Goal: Register for event/course

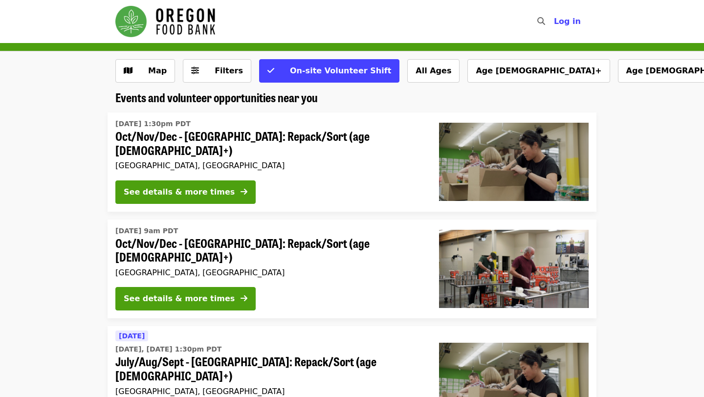
click at [237, 133] on span "Oct/Nov/Dec - [GEOGRAPHIC_DATA]: Repack/Sort (age [DEMOGRAPHIC_DATA]+)" at bounding box center [269, 143] width 308 height 28
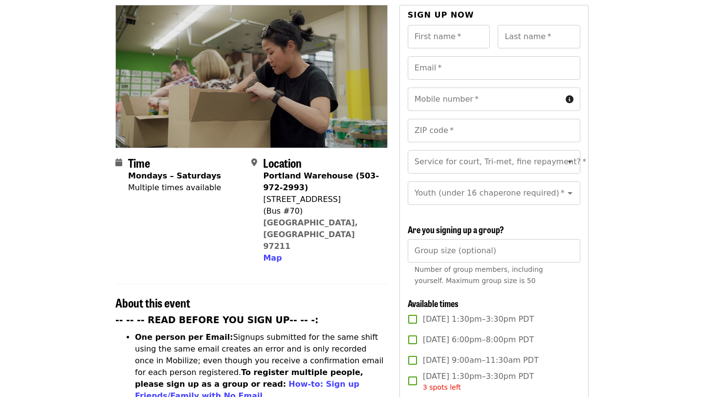
scroll to position [274, 0]
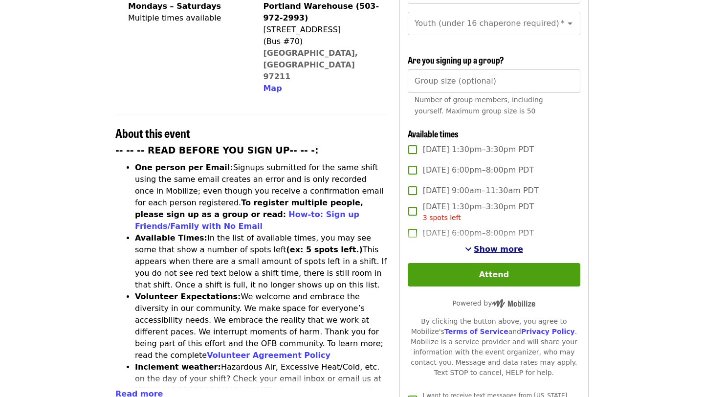
click at [486, 244] on span "Show more" at bounding box center [498, 248] width 49 height 9
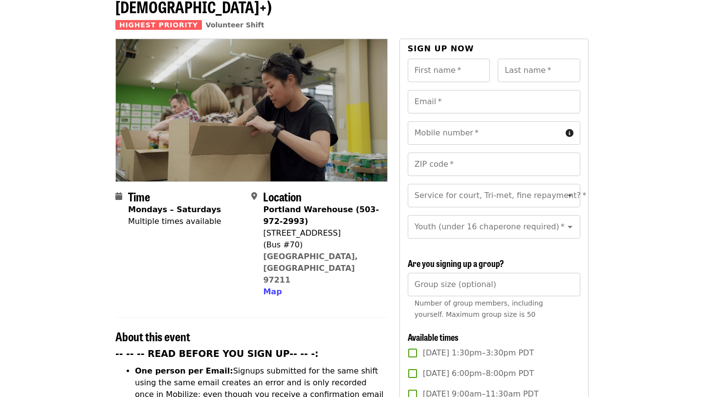
scroll to position [94, 0]
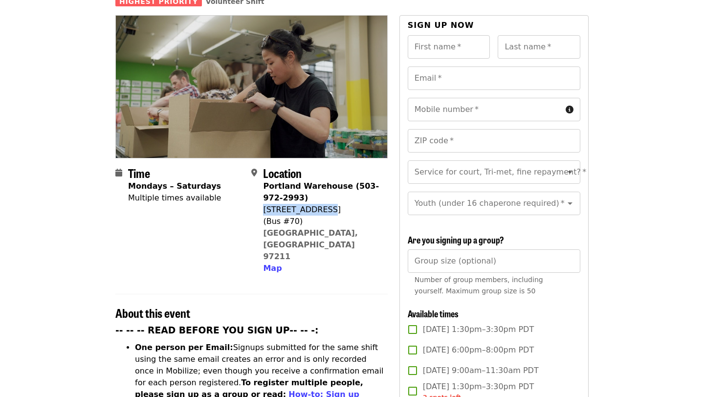
drag, startPoint x: 264, startPoint y: 189, endPoint x: 330, endPoint y: 189, distance: 66.0
click at [330, 204] on div "[STREET_ADDRESS]" at bounding box center [321, 210] width 116 height 12
click at [271, 264] on span "Map" at bounding box center [272, 268] width 19 height 9
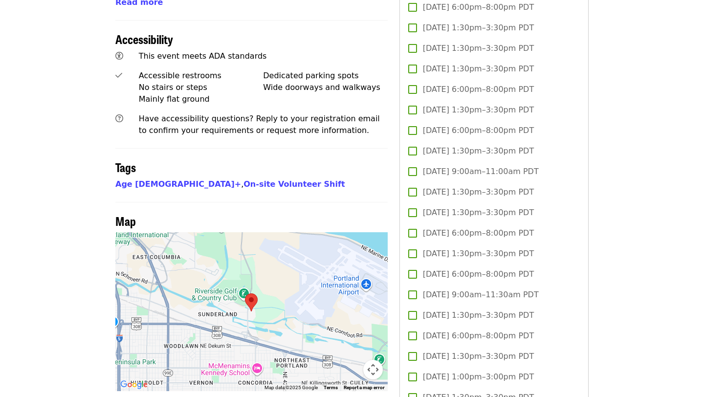
scroll to position [827, 0]
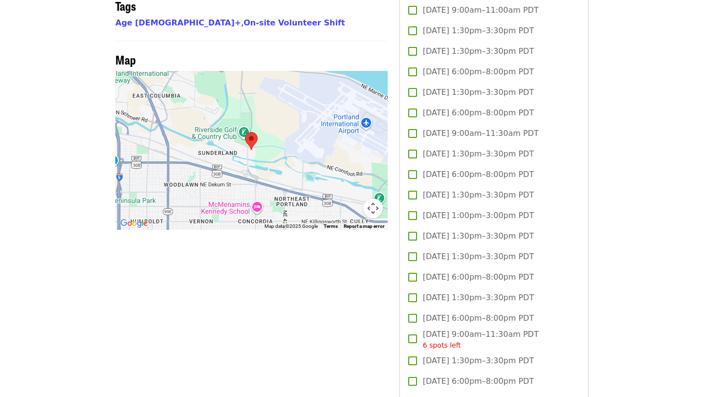
drag, startPoint x: 247, startPoint y: 130, endPoint x: 256, endPoint y: 125, distance: 10.5
click at [256, 125] on div at bounding box center [251, 150] width 272 height 159
click at [245, 132] on area at bounding box center [245, 132] width 0 height 0
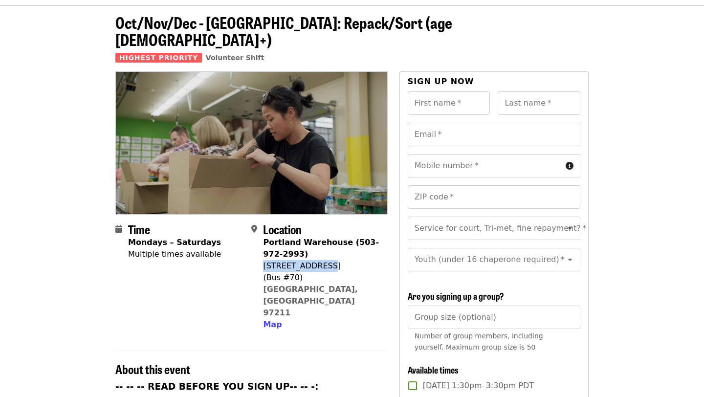
scroll to position [0, 0]
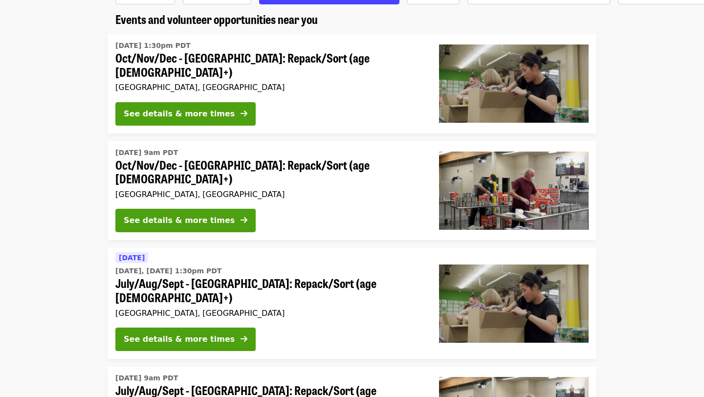
scroll to position [302, 0]
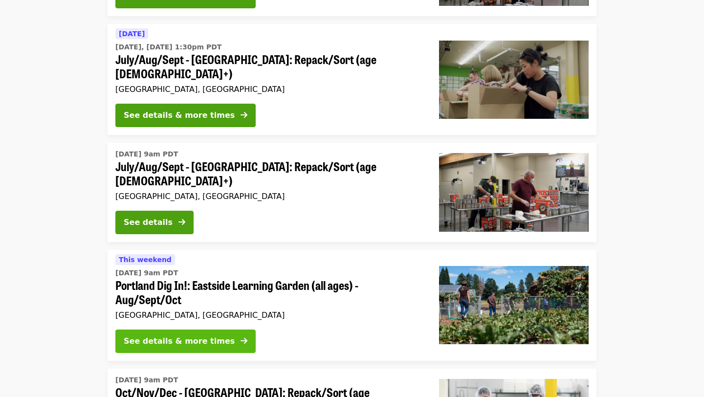
click at [137, 330] on button "See details & more times" at bounding box center [185, 341] width 140 height 23
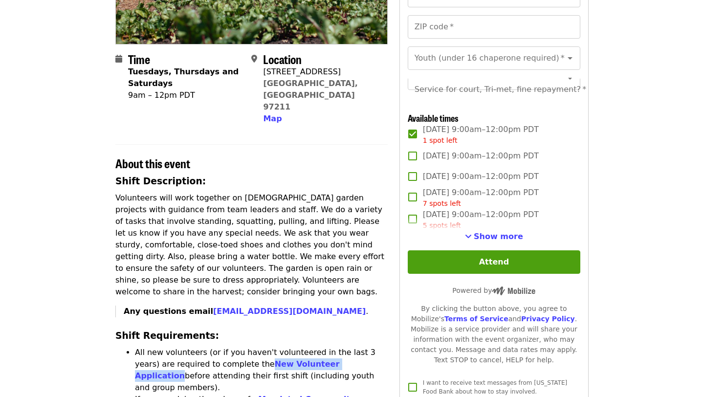
scroll to position [111, 0]
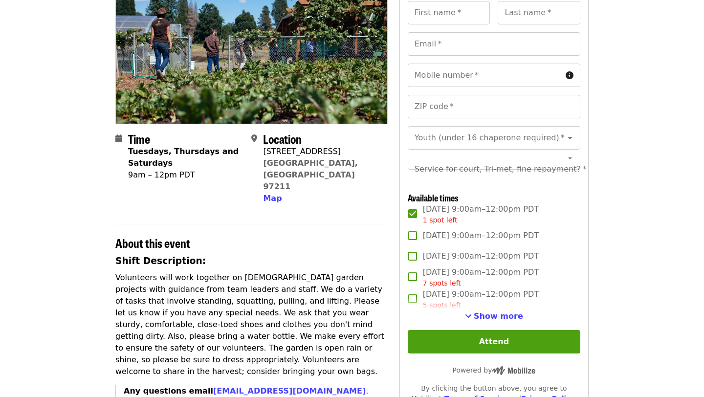
click at [282, 155] on div "[STREET_ADDRESS]" at bounding box center [321, 152] width 116 height 12
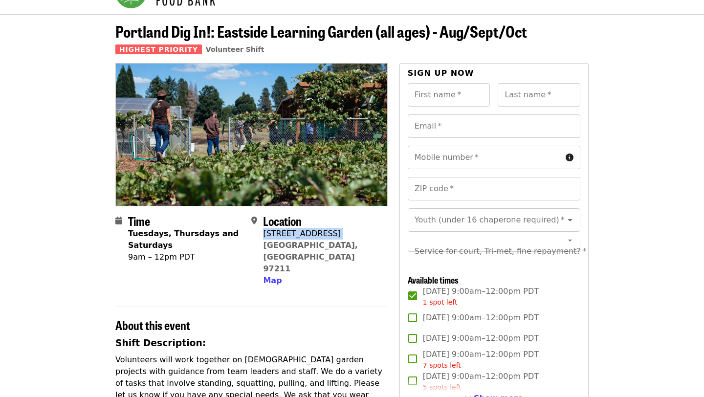
scroll to position [0, 0]
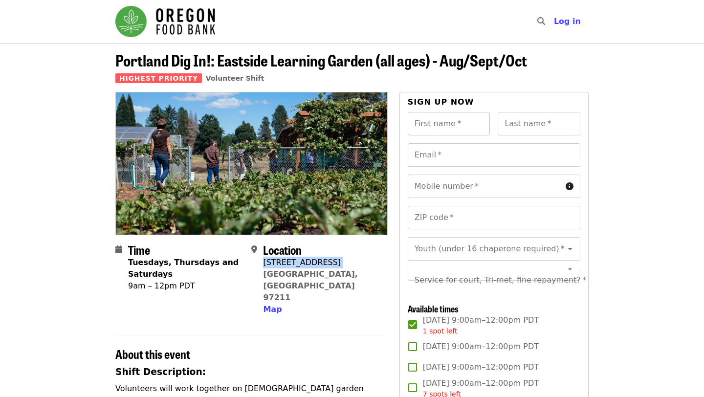
click at [463, 116] on input "First name   *" at bounding box center [449, 123] width 83 height 23
type input "*******"
click at [508, 118] on input "Last name   *" at bounding box center [539, 123] width 83 height 23
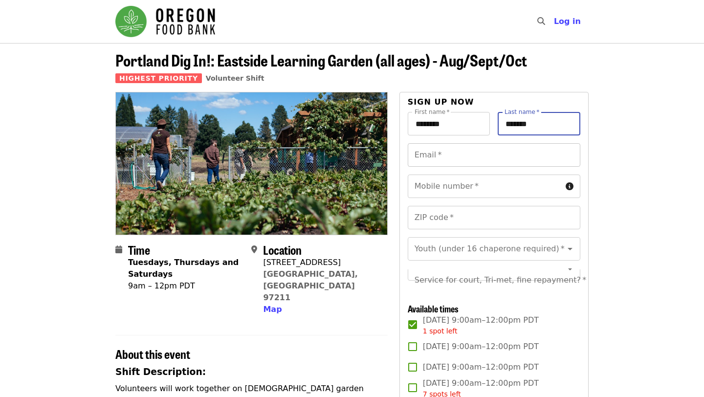
type input "*******"
click at [500, 151] on input "Email   *" at bounding box center [494, 154] width 173 height 23
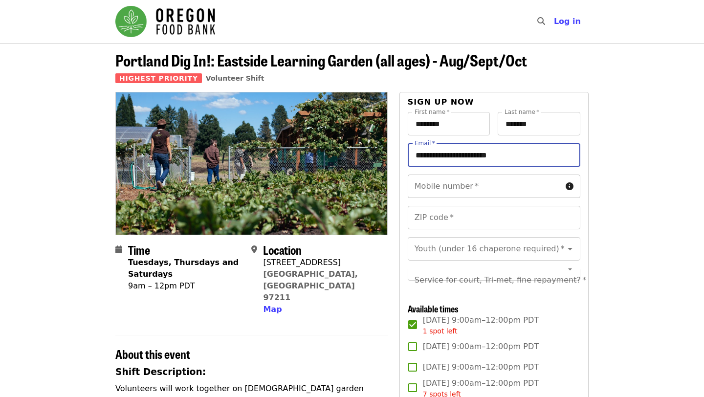
type input "**********"
click at [482, 187] on input "Mobile number   *" at bounding box center [485, 186] width 154 height 23
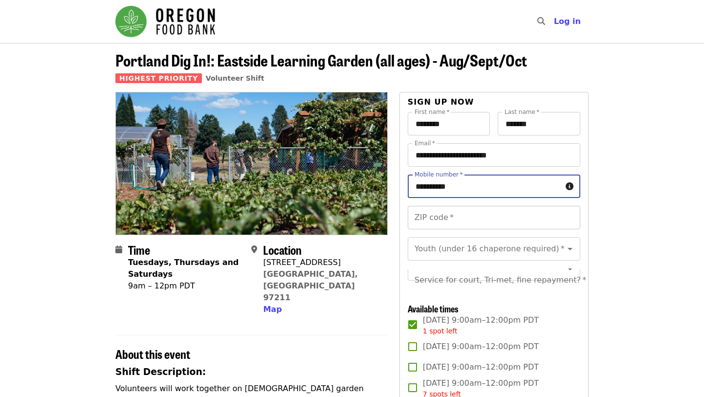
type input "**********"
click at [478, 216] on input "ZIP code   *" at bounding box center [494, 217] width 173 height 23
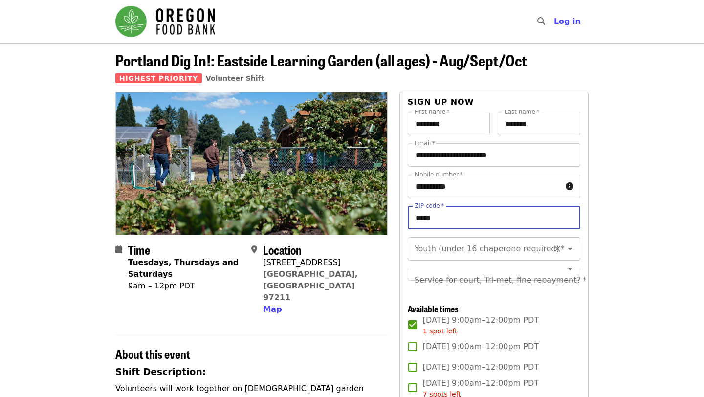
scroll to position [11, 0]
type input "*****"
click at [470, 240] on input "Youth (under 16 chaperone required)   *" at bounding box center [482, 237] width 133 height 19
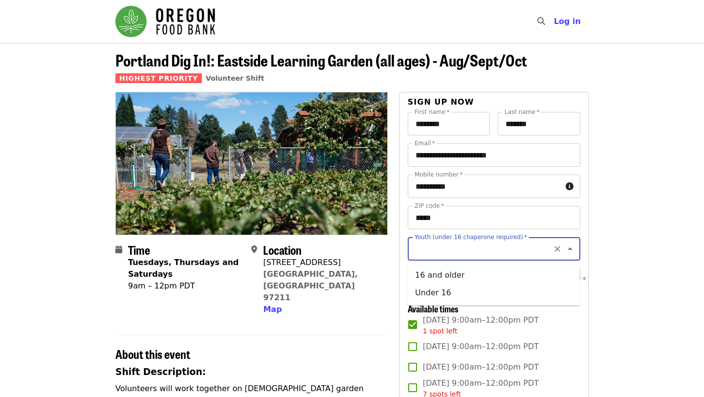
scroll to position [0, 0]
click at [458, 273] on li "16 and older" at bounding box center [493, 275] width 173 height 18
type input "**********"
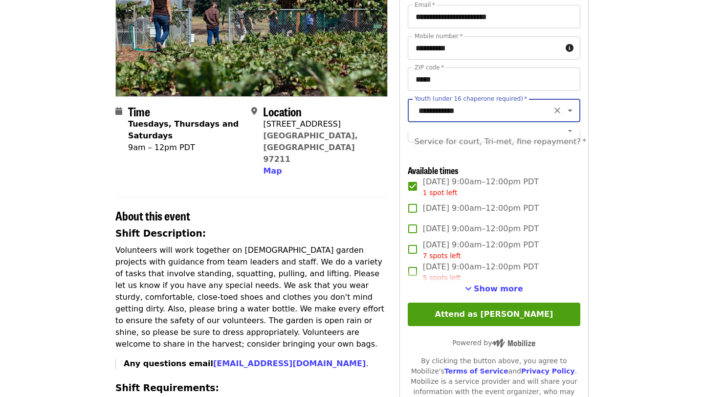
scroll to position [157, 0]
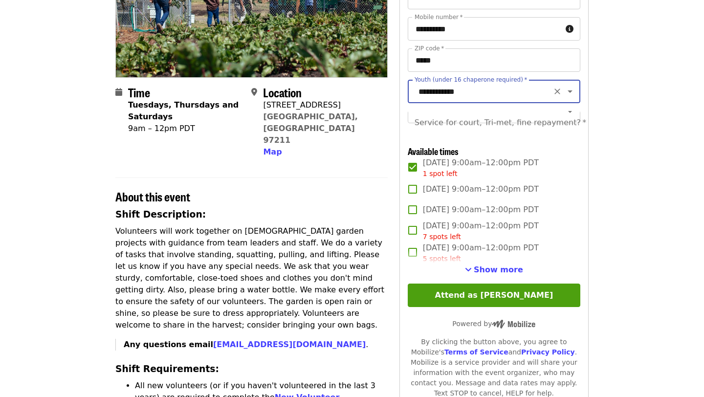
click at [436, 197] on label "[DATE] 9:00am–12:00pm PDT" at bounding box center [487, 189] width 170 height 21
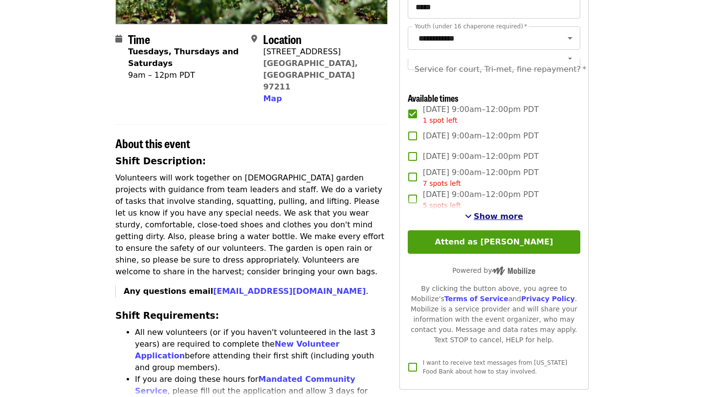
click at [481, 214] on span "Show more" at bounding box center [498, 216] width 49 height 9
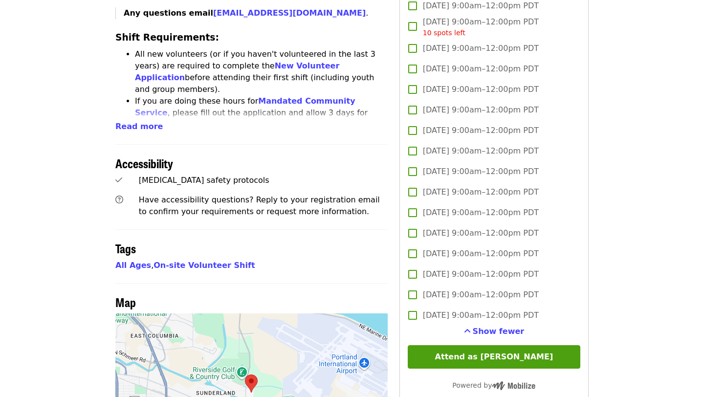
scroll to position [487, 0]
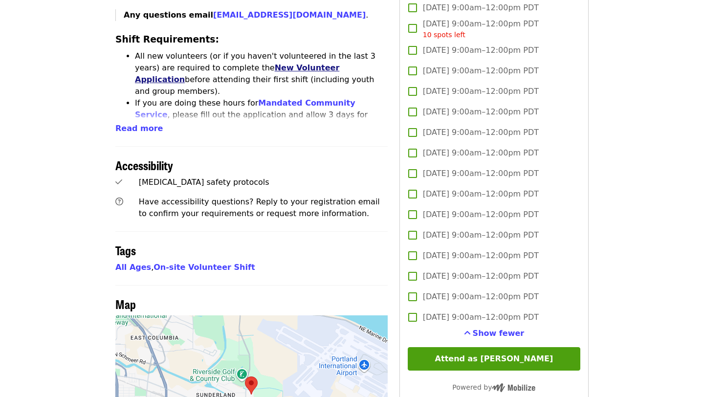
click at [265, 63] on link "New Volunteer Application" at bounding box center [237, 73] width 204 height 21
